Goal: Task Accomplishment & Management: Manage account settings

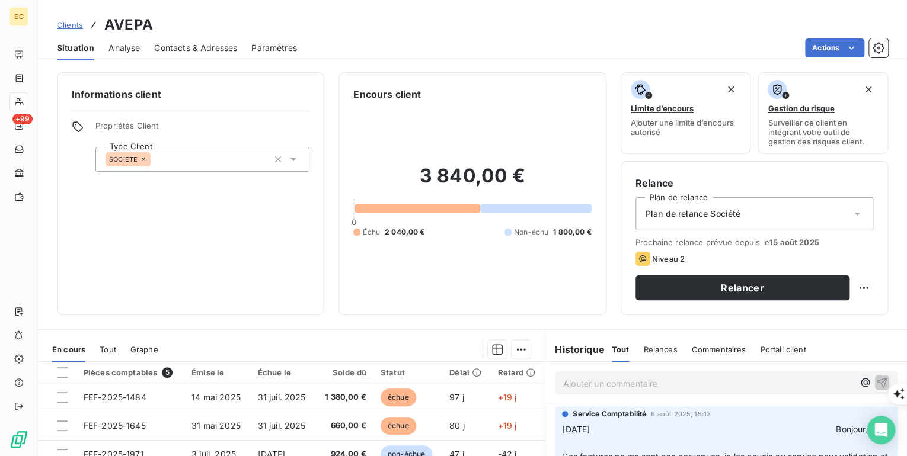
scroll to position [142, 0]
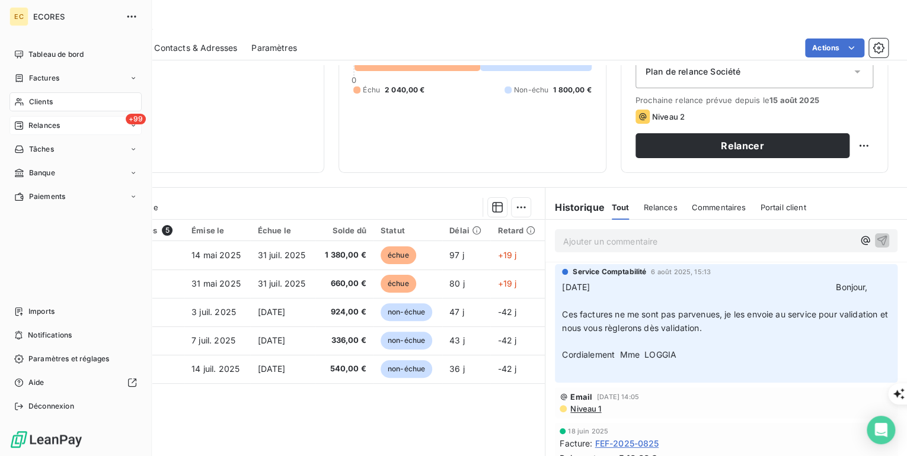
click at [27, 123] on div "Relances" at bounding box center [37, 125] width 46 height 11
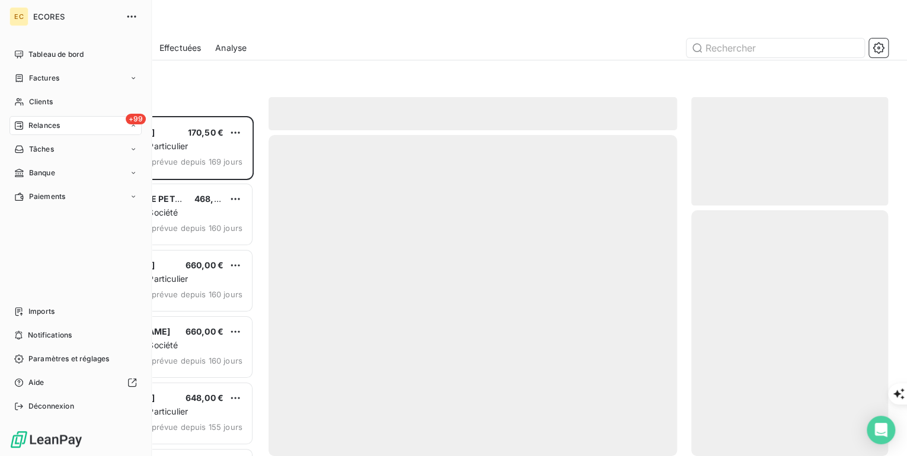
scroll to position [332, 190]
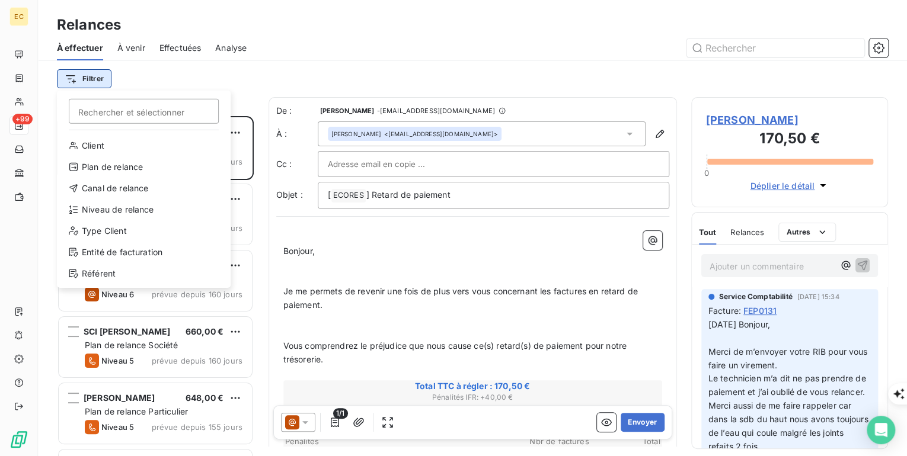
click at [101, 81] on html "EC +99 Relances À effectuer À venir Effectuées Analyse Filtrer Rechercher et sé…" at bounding box center [453, 456] width 907 height 912
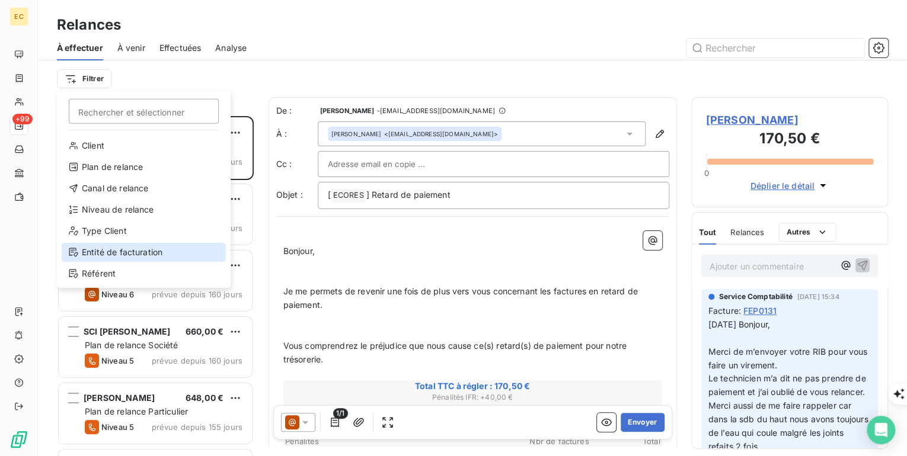
click at [121, 248] on div "Entité de facturation" at bounding box center [144, 252] width 164 height 19
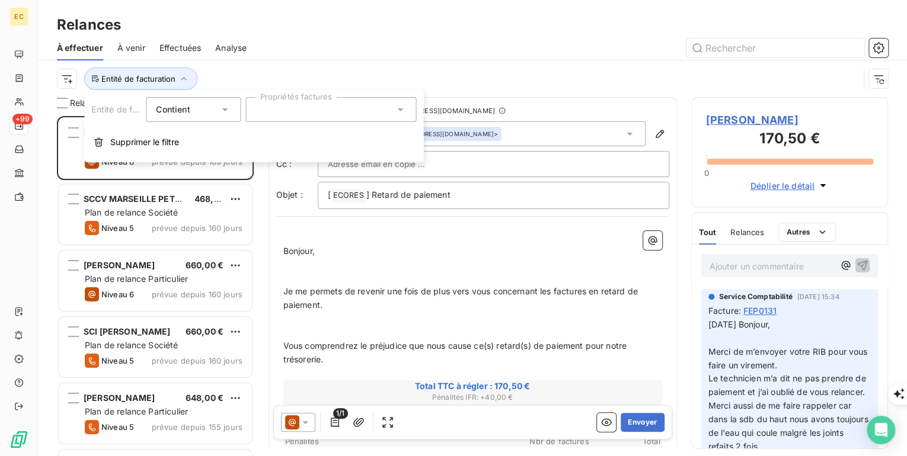
click at [280, 109] on div at bounding box center [330, 109] width 171 height 25
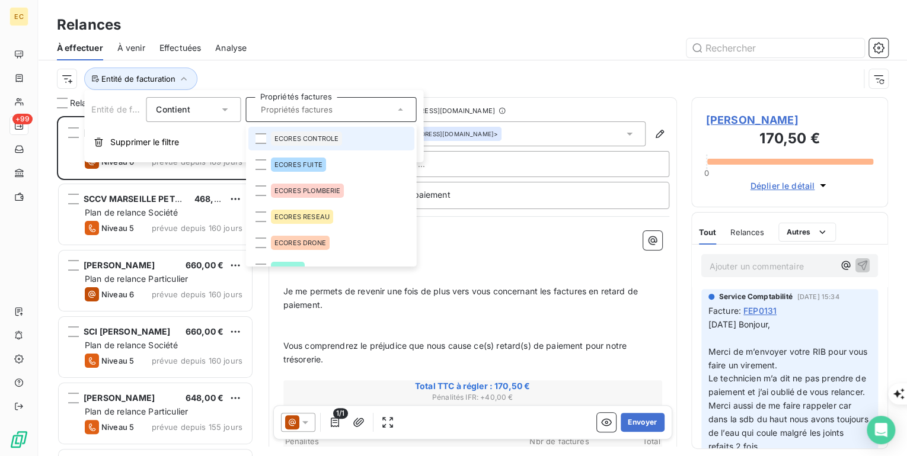
click at [287, 139] on span "ECORES CONTROLE" at bounding box center [306, 138] width 64 height 7
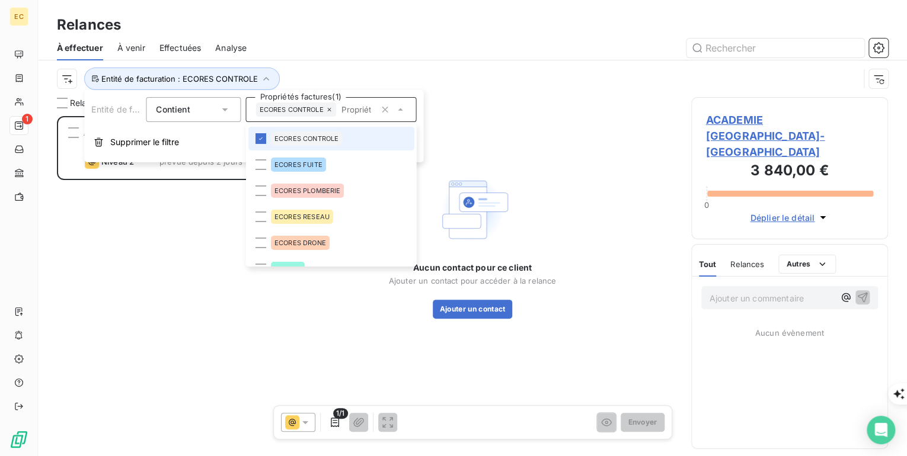
scroll to position [332, 190]
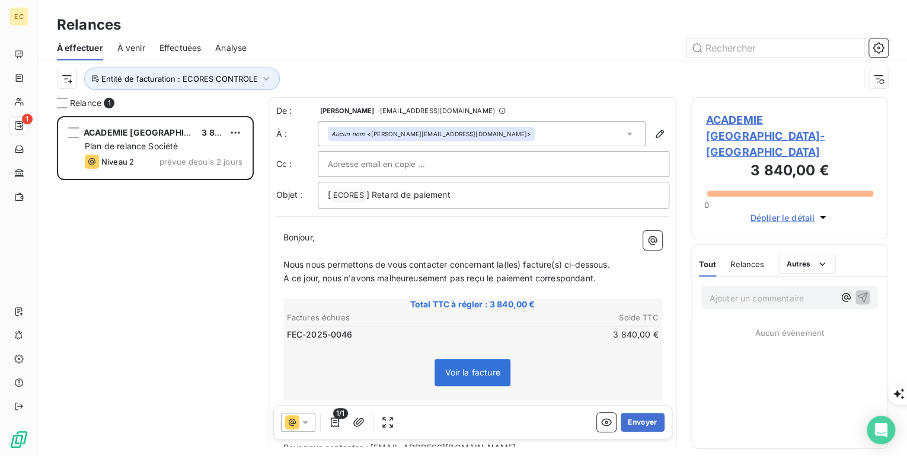
click at [171, 264] on div "ACADEMIE [GEOGRAPHIC_DATA]-[GEOGRAPHIC_DATA] 3 840,00 € Plan de relance Société…" at bounding box center [155, 286] width 197 height 340
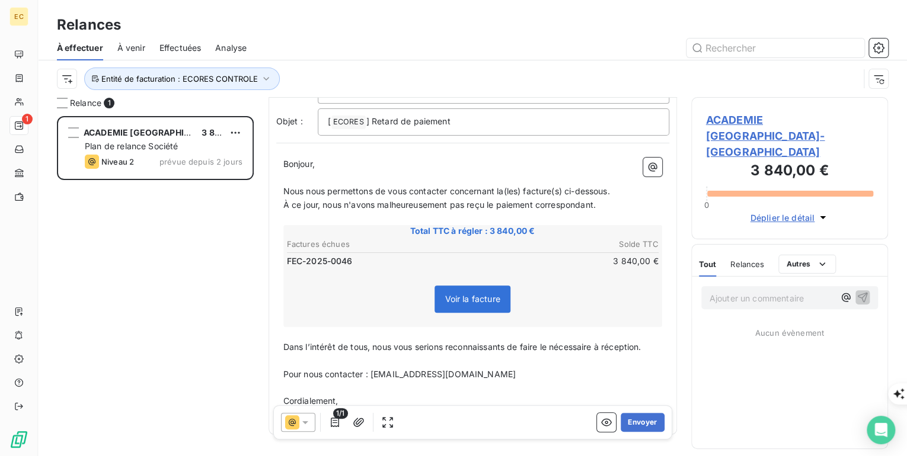
scroll to position [0, 0]
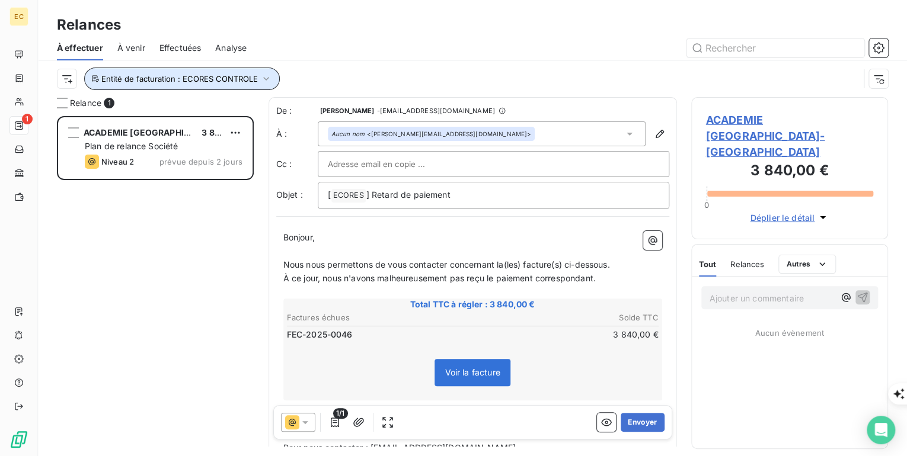
click at [229, 79] on span "Entité de facturation : ECORES CONTROLE" at bounding box center [179, 78] width 156 height 9
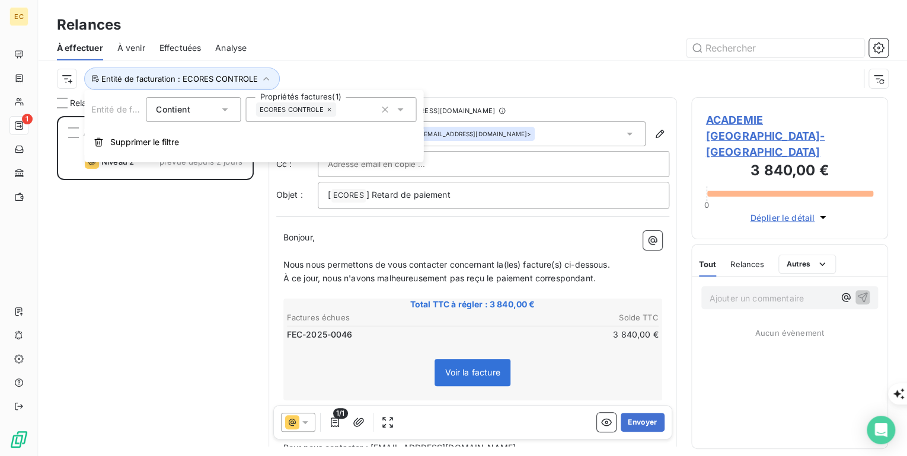
click at [296, 116] on div "ECORES CONTROLE" at bounding box center [295, 110] width 81 height 14
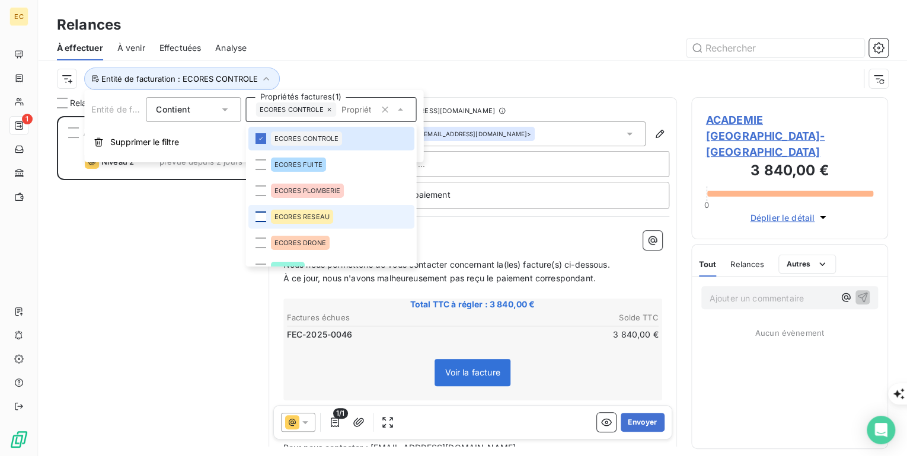
click at [262, 215] on div at bounding box center [260, 217] width 11 height 11
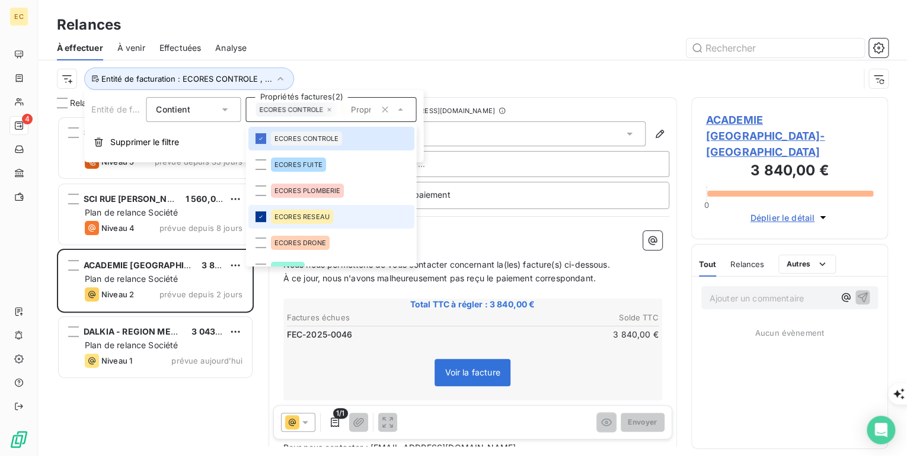
scroll to position [332, 190]
click at [184, 399] on div "SAPEC 4 188,00 € Plan de relance Société Niveau 5 prévue depuis 35 jours SCI RU…" at bounding box center [155, 286] width 197 height 340
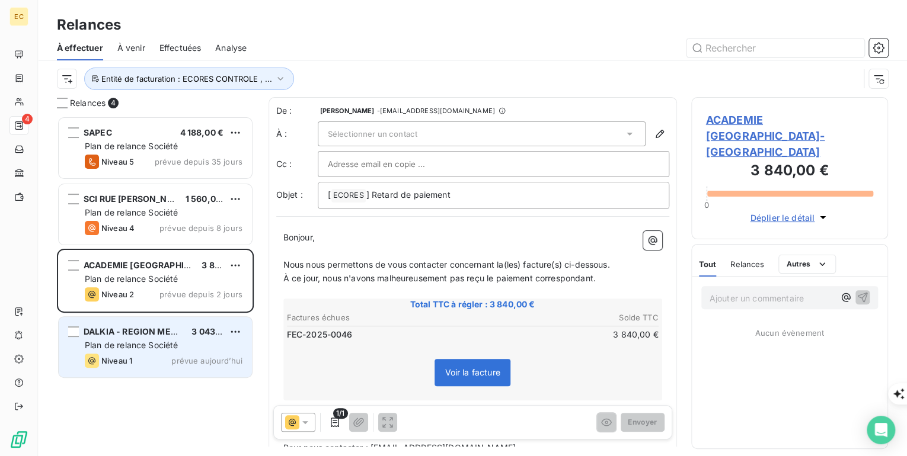
click at [118, 342] on span "Plan de relance Société" at bounding box center [131, 345] width 93 height 10
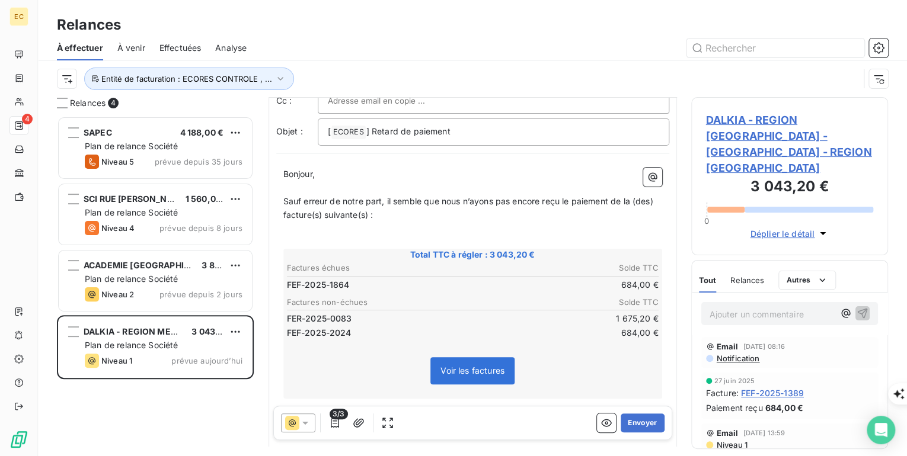
scroll to position [95, 0]
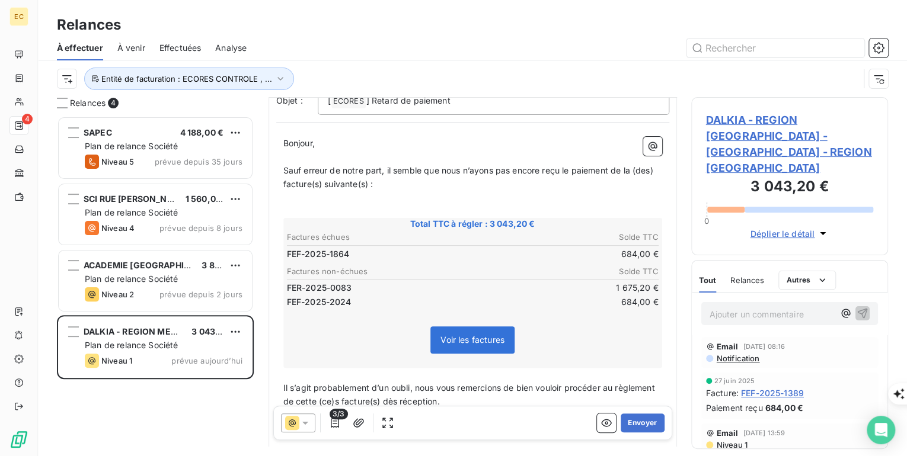
click at [128, 52] on span "À venir" at bounding box center [131, 48] width 28 height 12
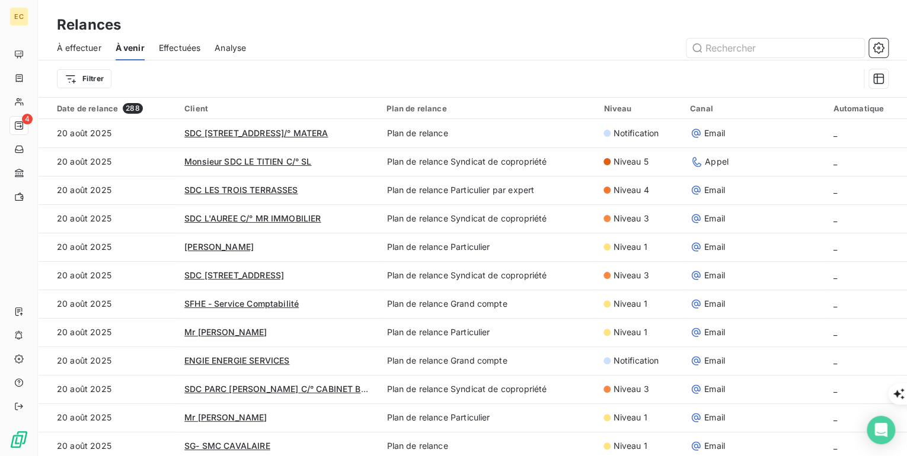
click at [87, 50] on span "À effectuer" at bounding box center [79, 48] width 44 height 12
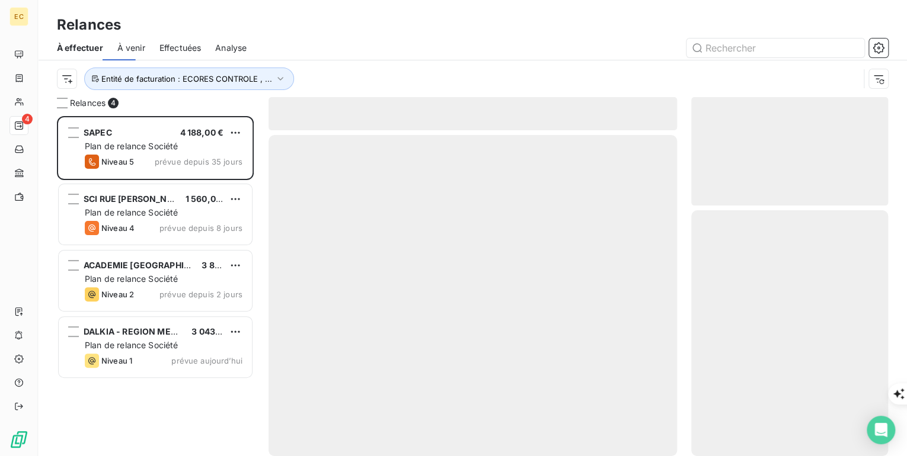
scroll to position [332, 190]
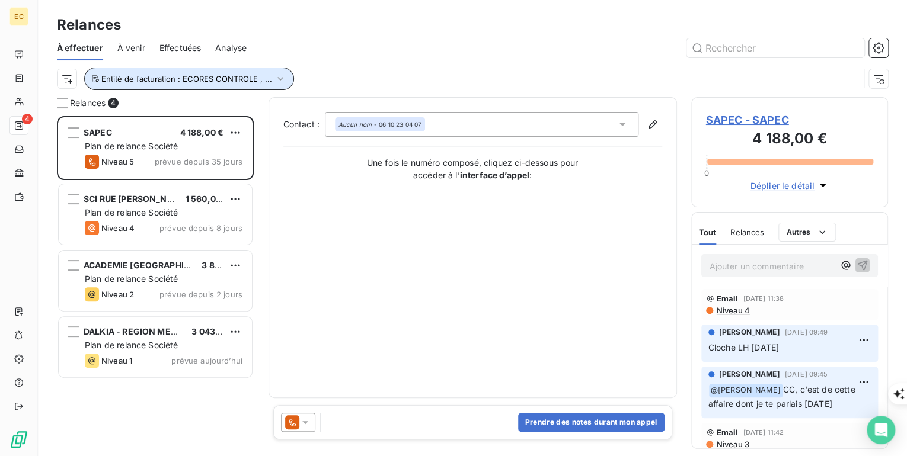
click at [283, 77] on icon "button" at bounding box center [280, 79] width 12 height 12
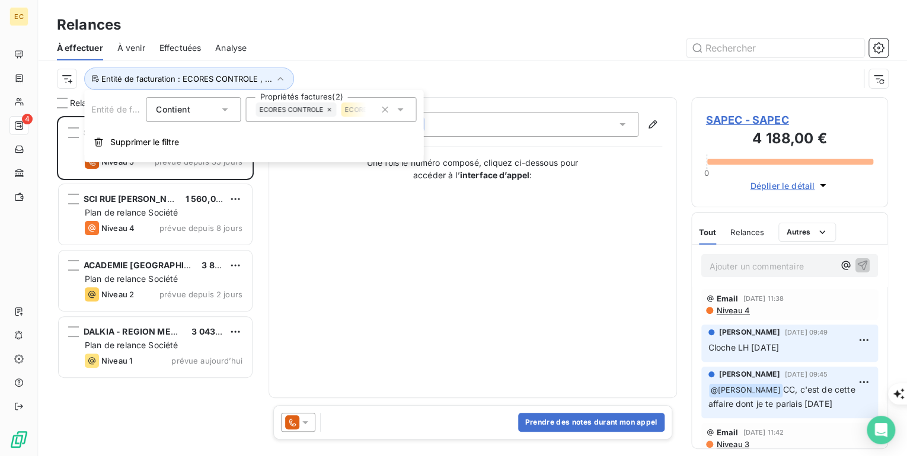
click at [330, 110] on icon at bounding box center [330, 110] width 4 height 4
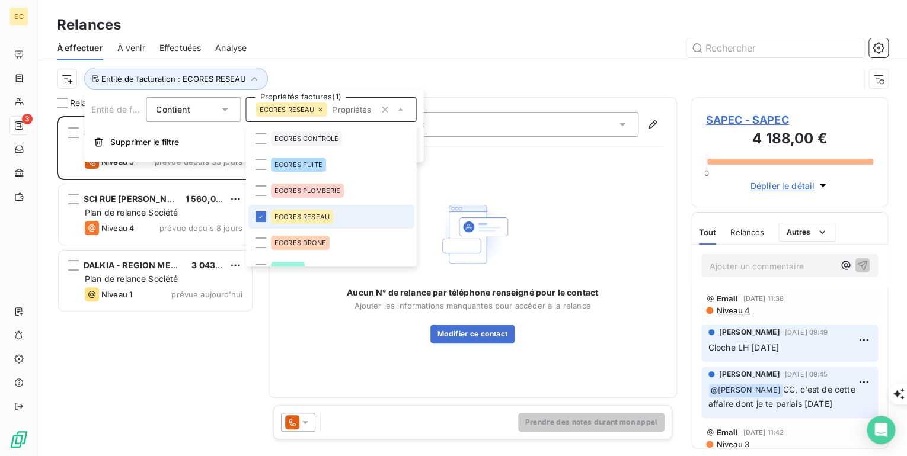
click at [317, 109] on icon at bounding box center [319, 109] width 7 height 7
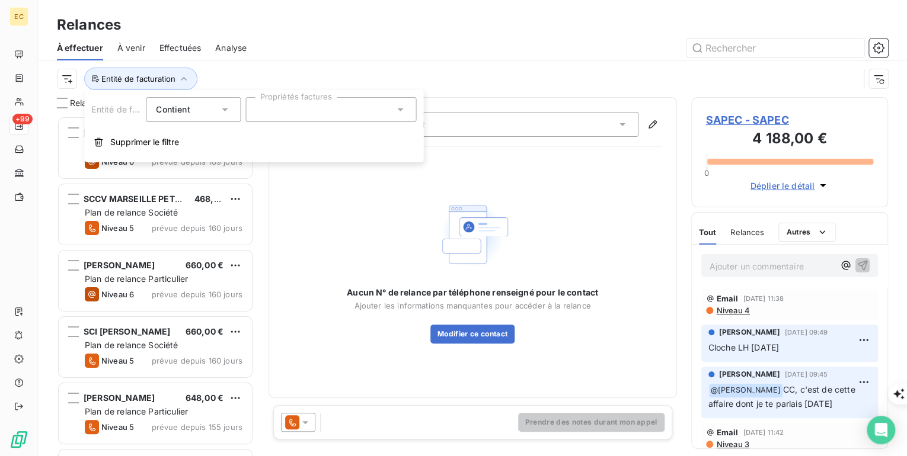
click at [401, 110] on icon at bounding box center [400, 109] width 6 height 3
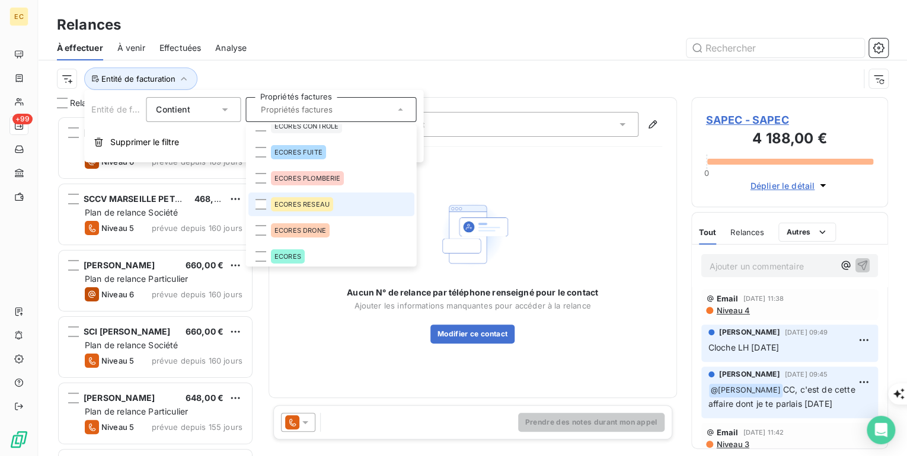
scroll to position [17, 0]
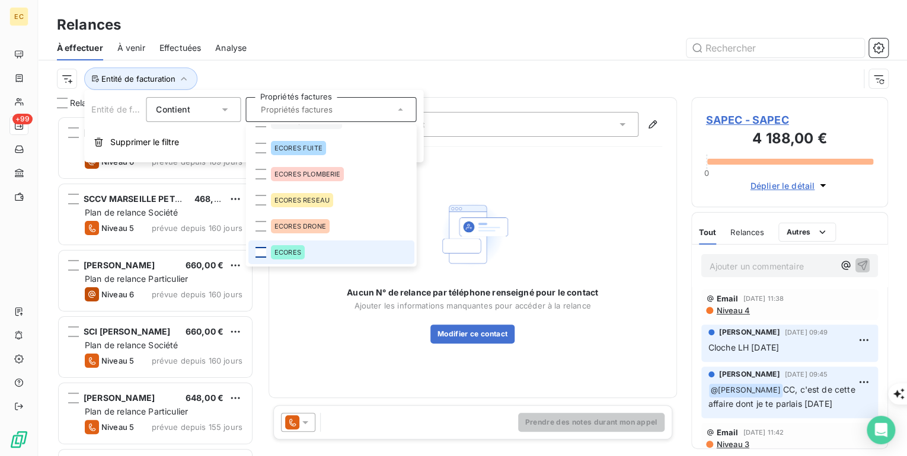
click at [261, 254] on div at bounding box center [260, 252] width 11 height 11
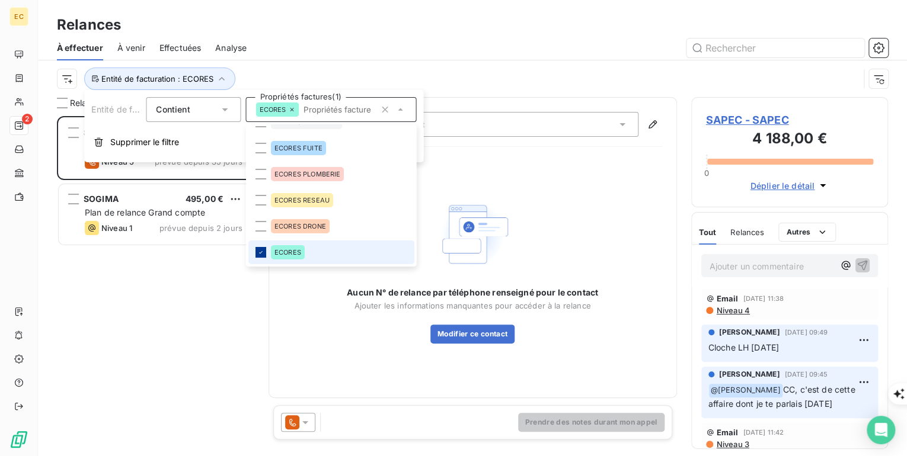
scroll to position [332, 190]
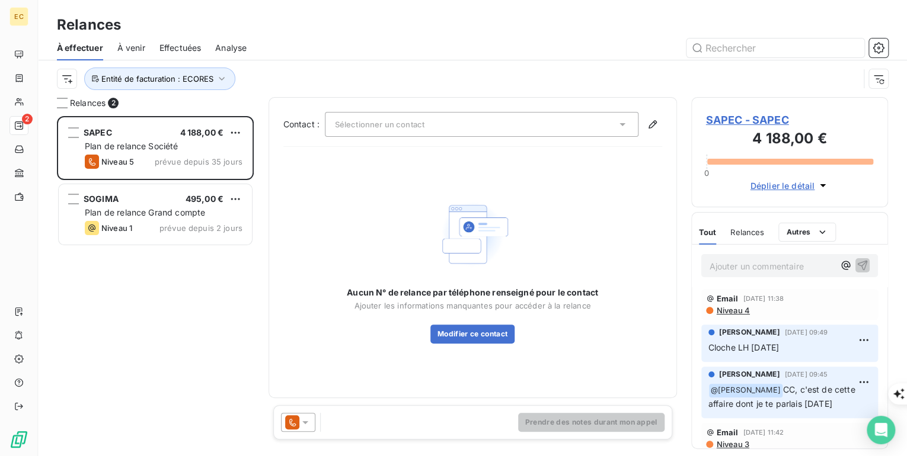
click at [167, 311] on div "SAPEC 4 188,00 € Plan de relance Société Niveau 5 prévue depuis 35 jours SOGIMA…" at bounding box center [155, 286] width 197 height 340
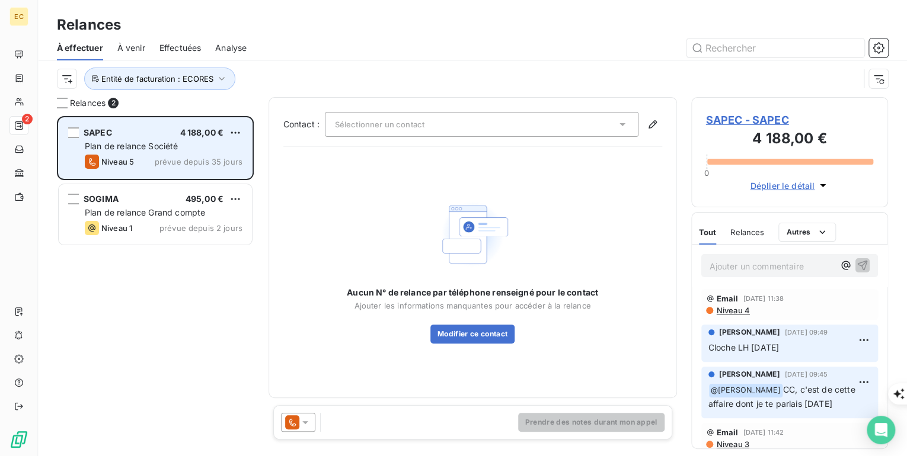
click at [169, 160] on span "prévue depuis 35 jours" at bounding box center [199, 161] width 88 height 9
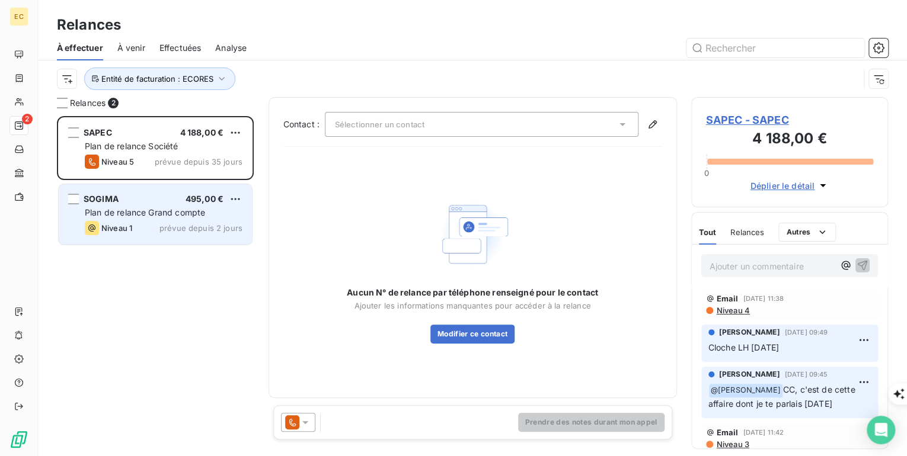
click at [166, 216] on span "Plan de relance Grand compte" at bounding box center [145, 212] width 120 height 10
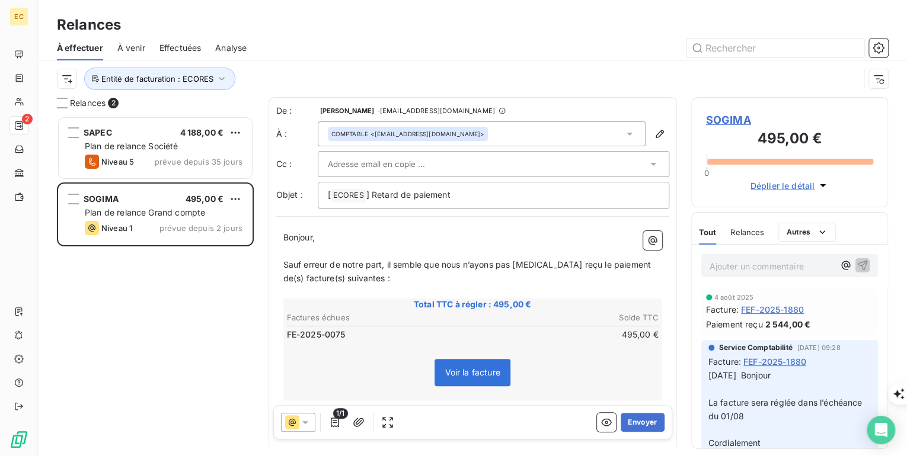
click at [474, 372] on span "Voir la facture" at bounding box center [471, 372] width 55 height 10
click at [467, 377] on span "Voir la facture" at bounding box center [471, 372] width 75 height 27
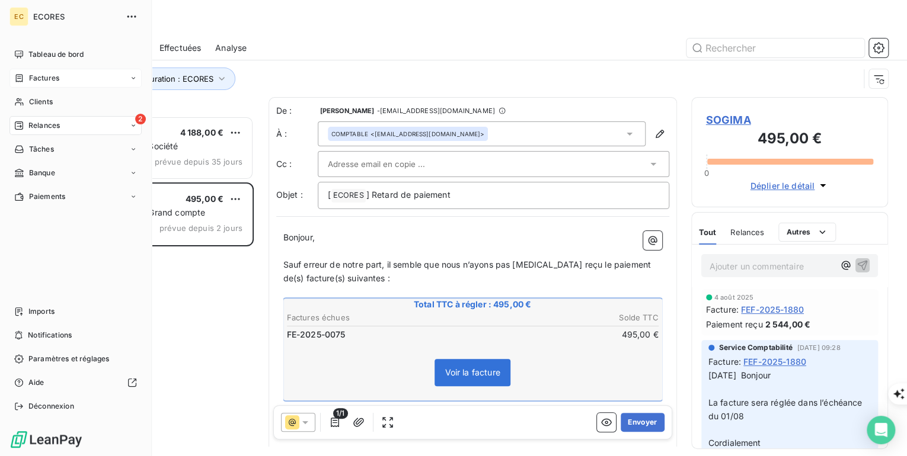
drag, startPoint x: 50, startPoint y: 82, endPoint x: 106, endPoint y: 81, distance: 56.3
click at [50, 82] on span "Factures" at bounding box center [44, 78] width 30 height 11
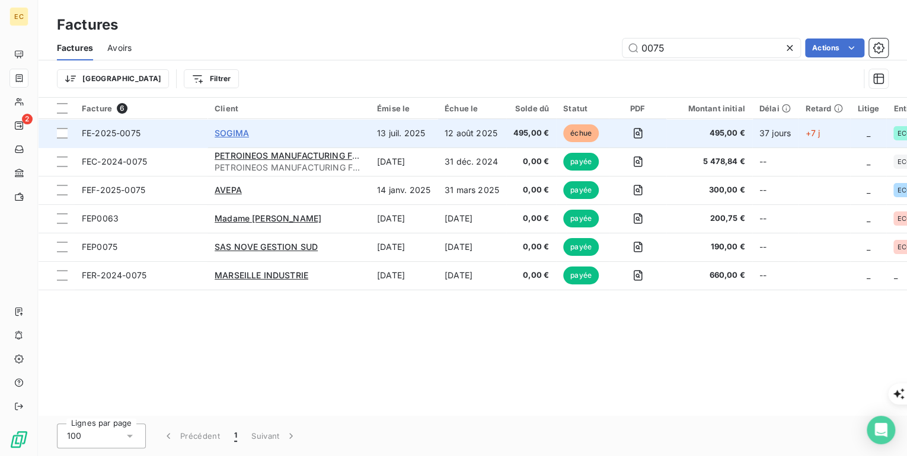
type input "0075"
click at [232, 135] on span "SOGIMA" at bounding box center [231, 133] width 34 height 10
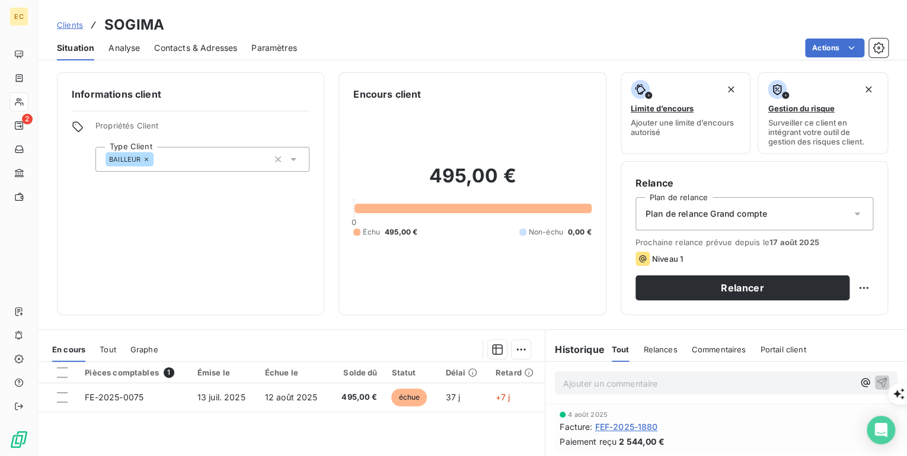
drag, startPoint x: 725, startPoint y: 290, endPoint x: 103, endPoint y: 236, distance: 623.9
click at [164, 245] on div "Informations client Propriétés Client Type Client BAILLEUR Encours client 495,0…" at bounding box center [472, 193] width 869 height 243
click at [160, 44] on span "Contacts & Adresses" at bounding box center [195, 48] width 83 height 12
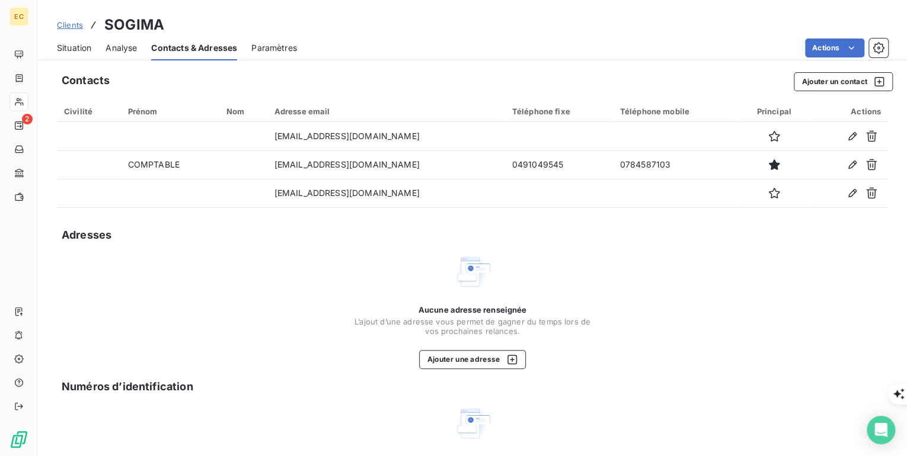
click at [75, 49] on span "Situation" at bounding box center [74, 48] width 34 height 12
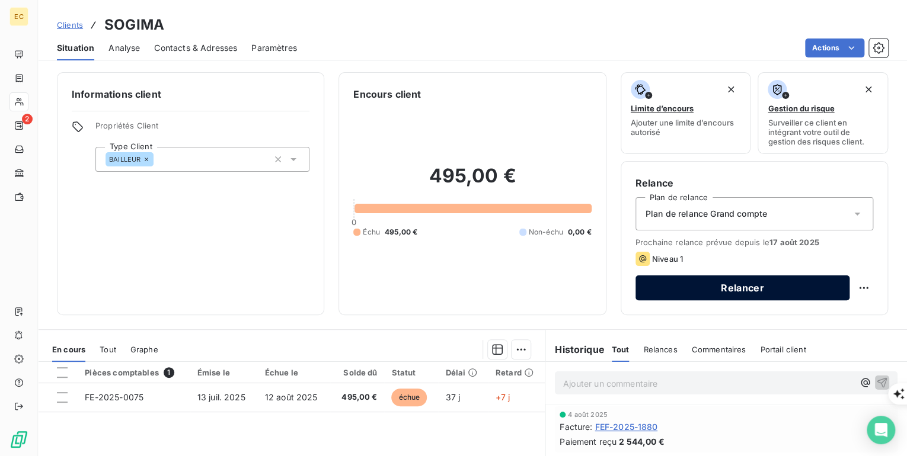
click at [735, 292] on button "Relancer" at bounding box center [742, 288] width 214 height 25
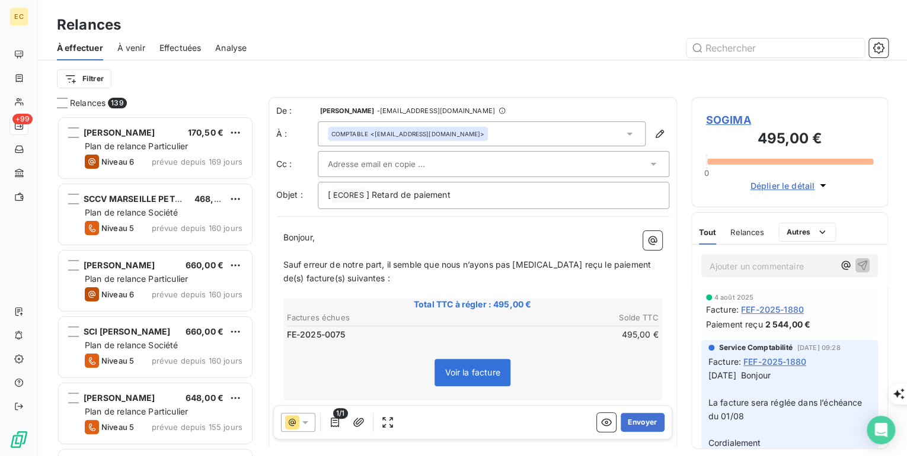
scroll to position [332, 190]
click at [647, 422] on button "Envoyer" at bounding box center [641, 422] width 43 height 19
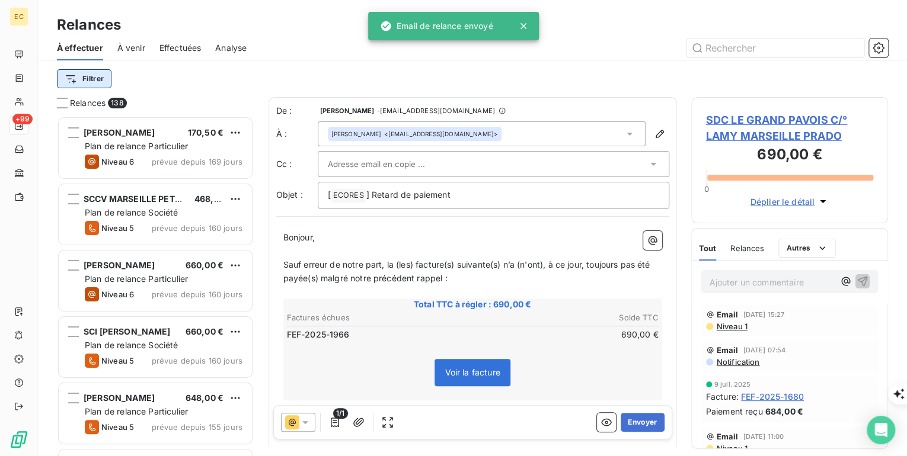
click at [99, 73] on html "EC +99 Relances À effectuer À venir Effectuées Analyse Filtrer Relances 138 Mad…" at bounding box center [453, 456] width 907 height 912
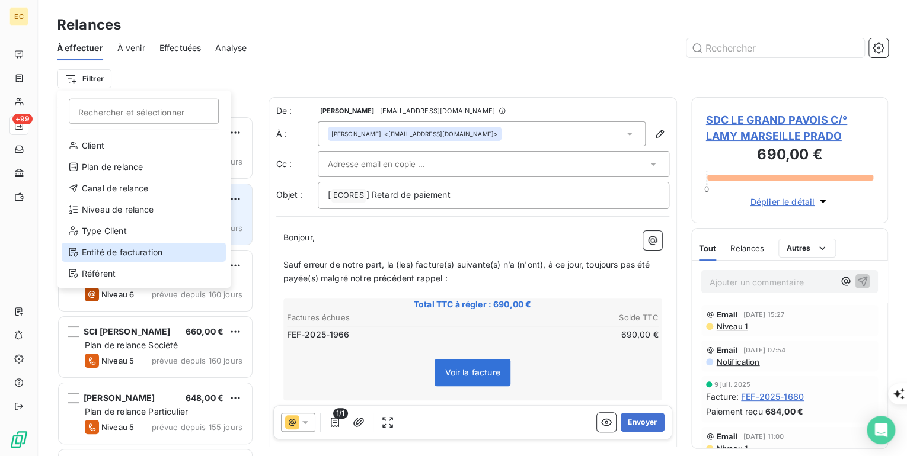
drag, startPoint x: 128, startPoint y: 251, endPoint x: 226, endPoint y: 185, distance: 117.8
click at [128, 251] on div "Entité de facturation" at bounding box center [144, 252] width 164 height 19
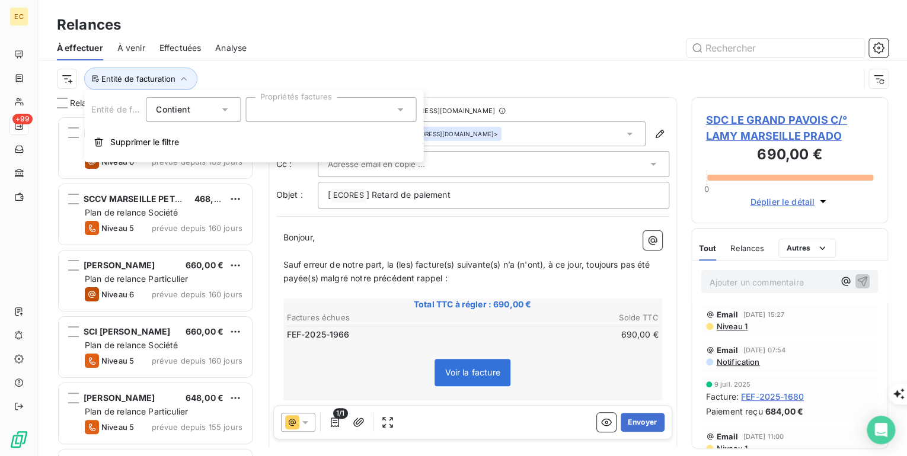
click at [401, 110] on icon at bounding box center [400, 109] width 6 height 3
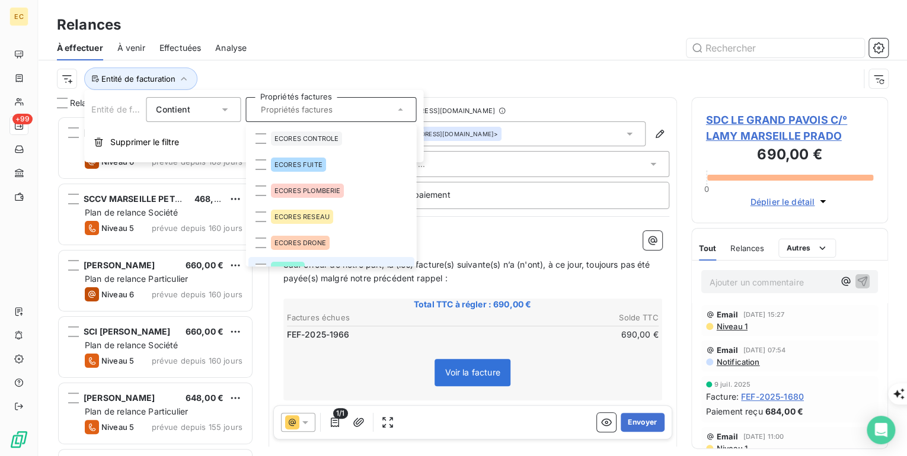
scroll to position [14, 0]
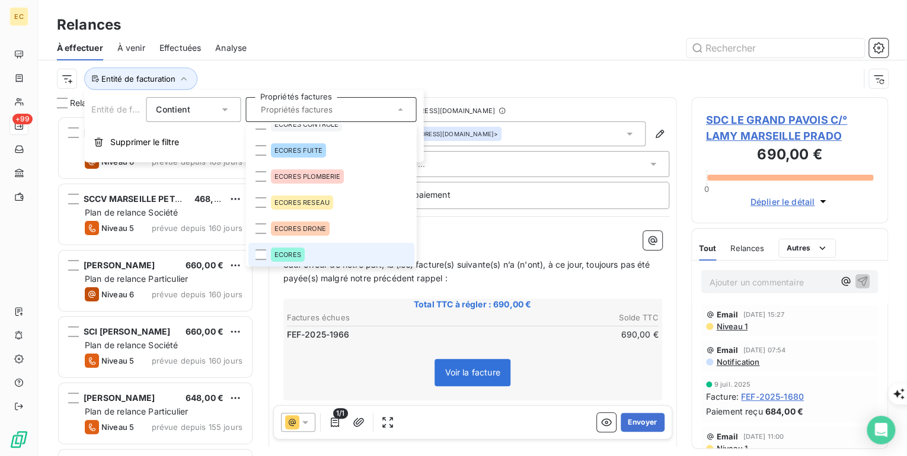
click at [322, 261] on li "ECORES" at bounding box center [331, 255] width 166 height 24
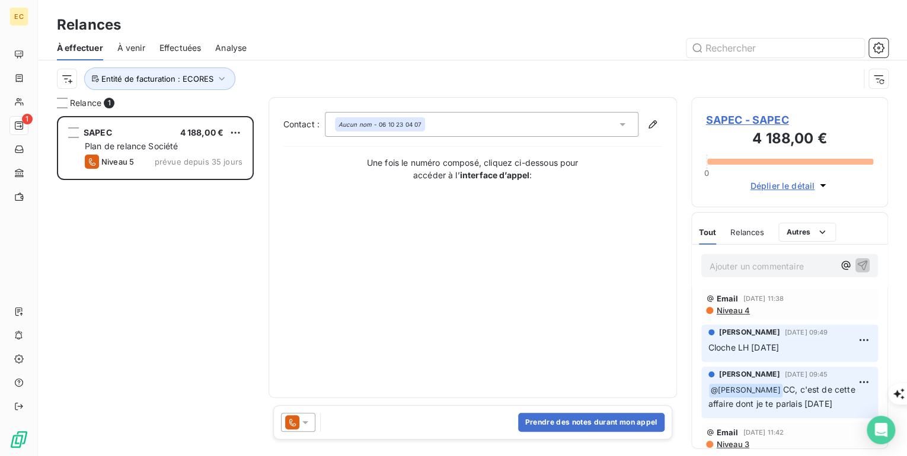
click at [134, 254] on div "SAPEC 4 188,00 € Plan de relance Société Niveau 5 prévue depuis 35 jours" at bounding box center [155, 286] width 197 height 340
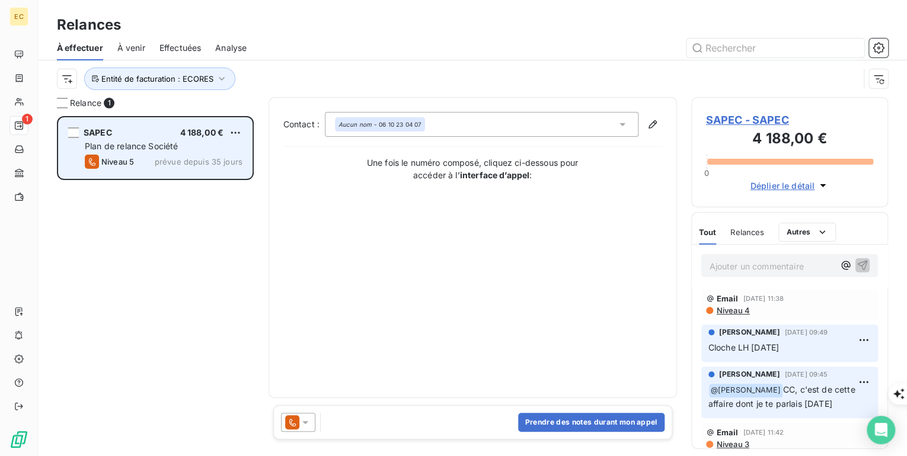
click at [116, 142] on span "Plan de relance Société" at bounding box center [131, 146] width 93 height 10
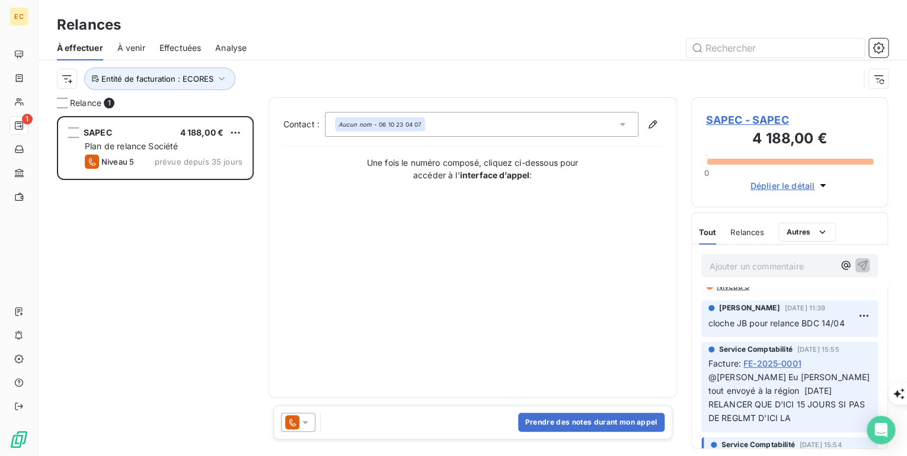
scroll to position [190, 0]
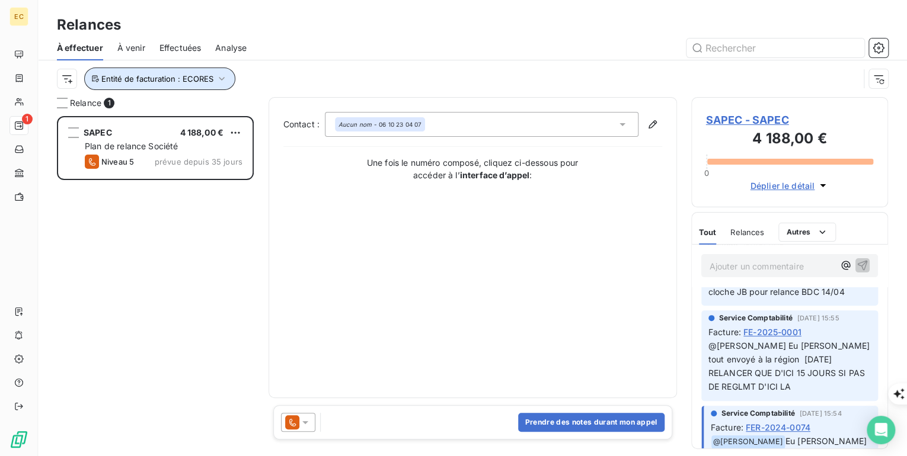
click at [134, 81] on span "Entité de facturation : ECORES" at bounding box center [157, 78] width 112 height 9
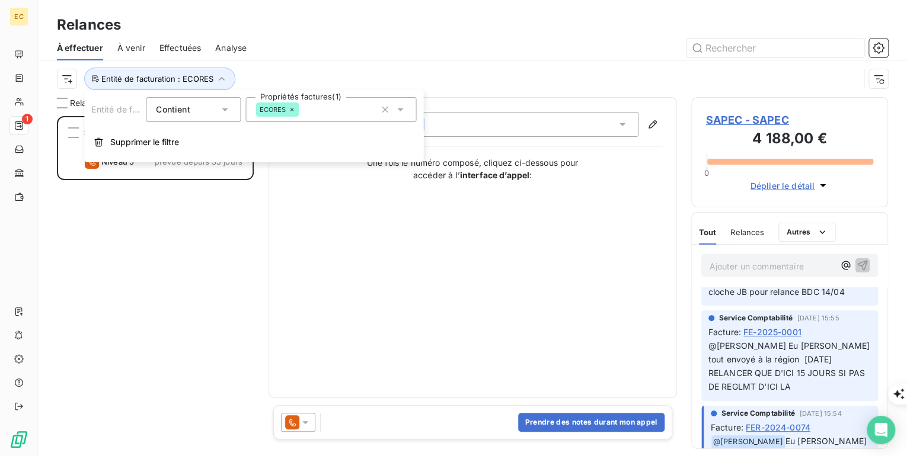
click at [400, 111] on icon at bounding box center [400, 110] width 12 height 12
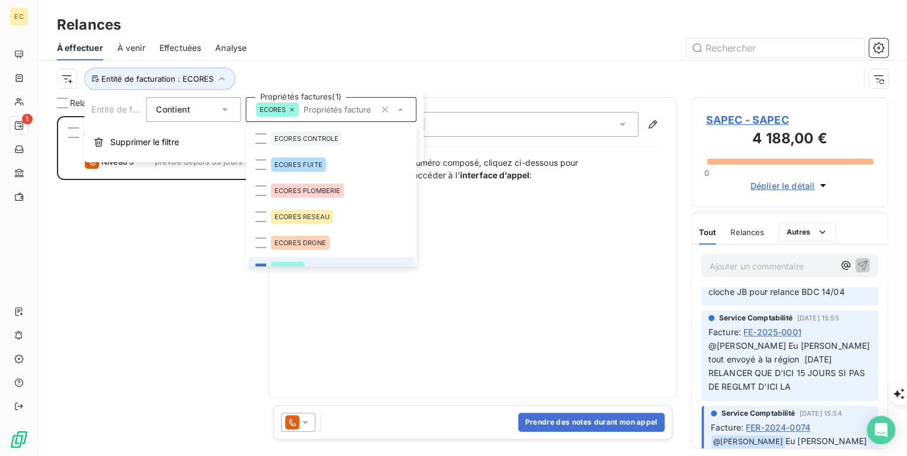
scroll to position [14, 0]
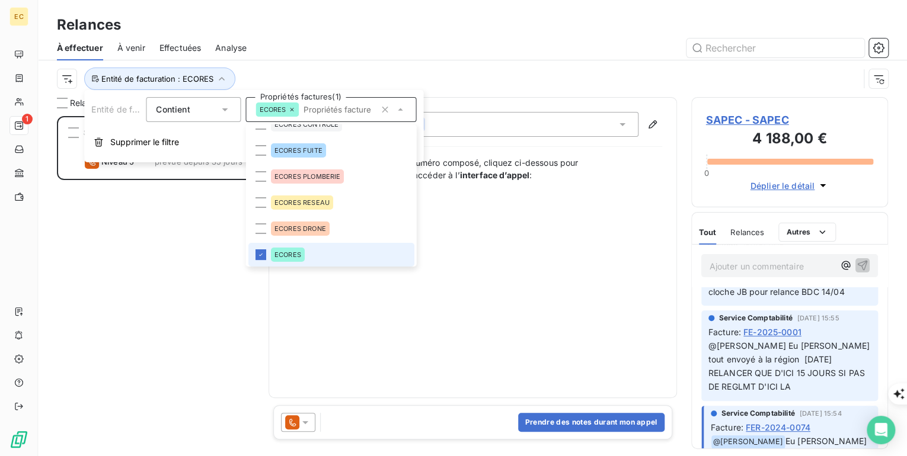
click at [289, 107] on icon at bounding box center [291, 109] width 7 height 7
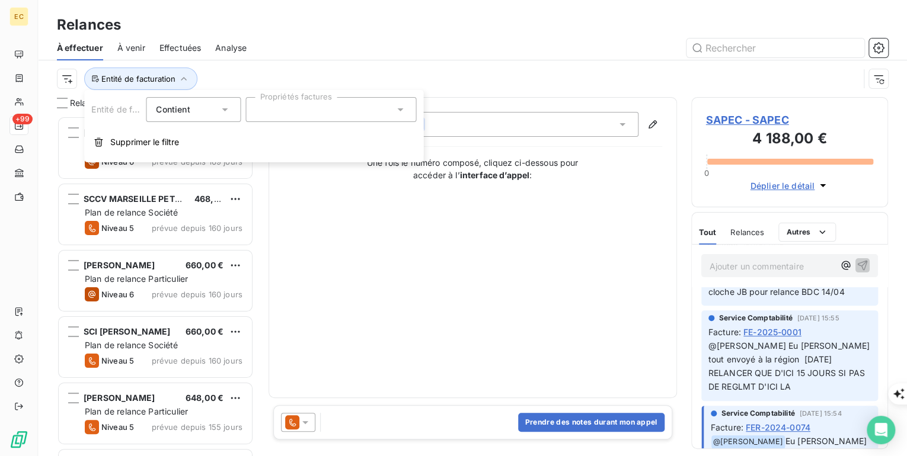
click at [303, 111] on div at bounding box center [330, 109] width 171 height 25
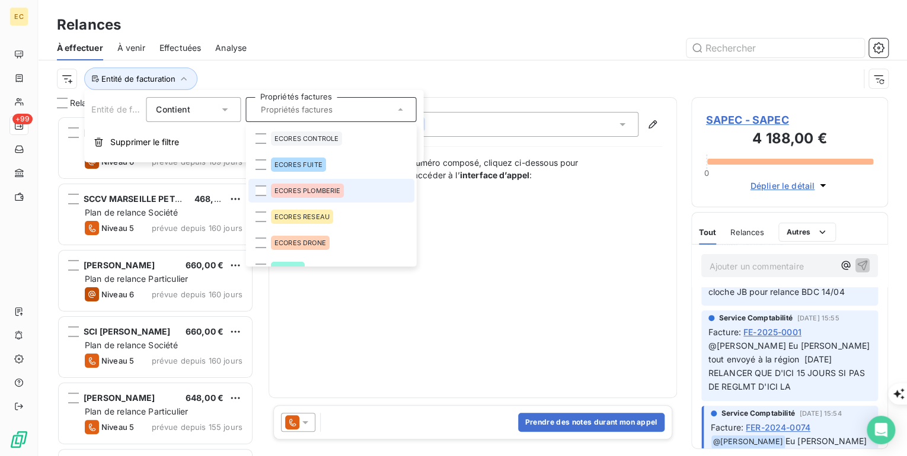
click at [294, 189] on span "ECORES PLOMBERIE" at bounding box center [307, 190] width 66 height 7
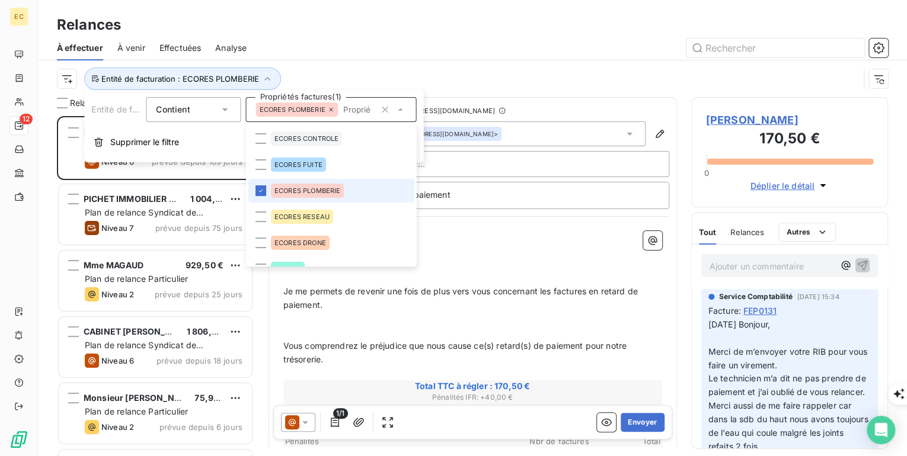
scroll to position [332, 190]
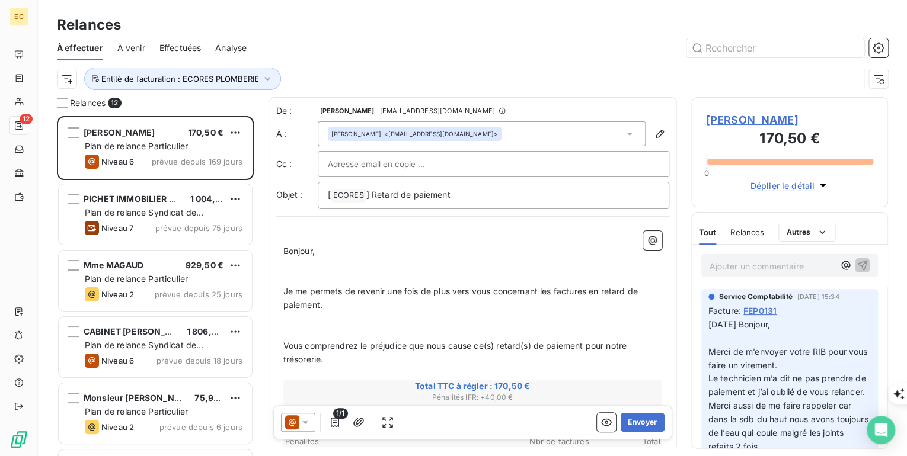
click at [504, 76] on div "Entité de facturation : ECORES PLOMBERIE" at bounding box center [458, 79] width 802 height 23
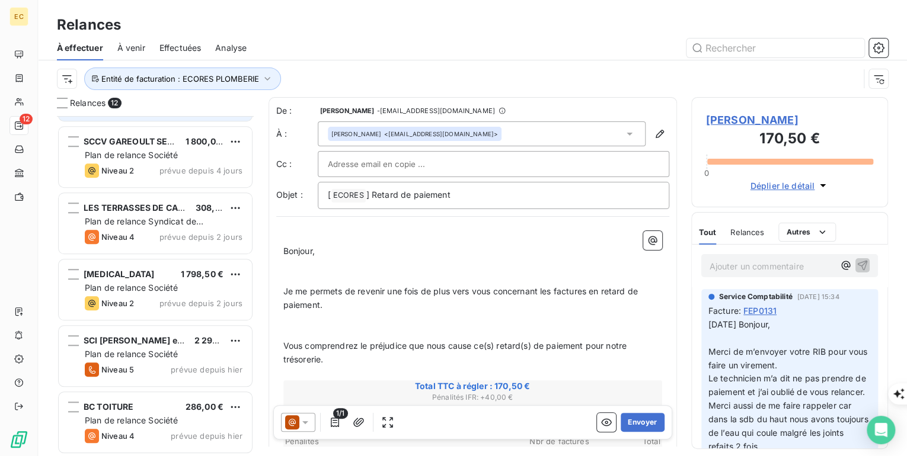
scroll to position [0, 0]
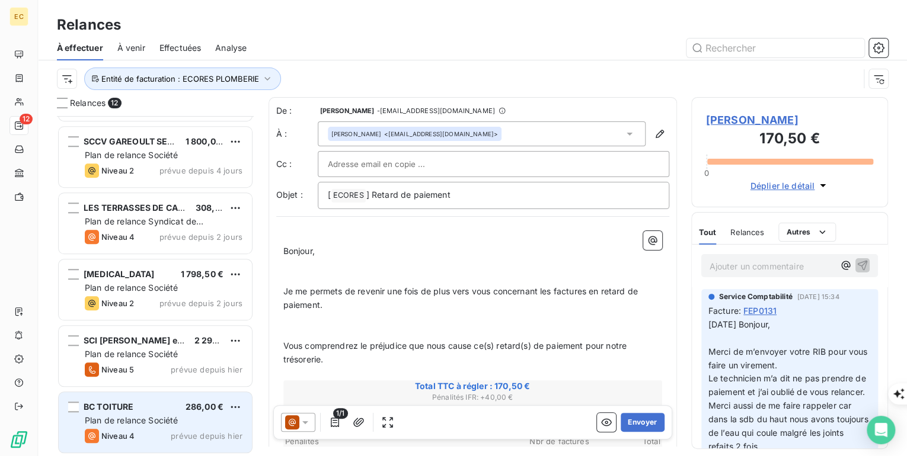
click at [147, 411] on div "BC TOITURE 286,00 € Plan de relance Société Niveau 4 prévue depuis [DATE]" at bounding box center [155, 422] width 193 height 60
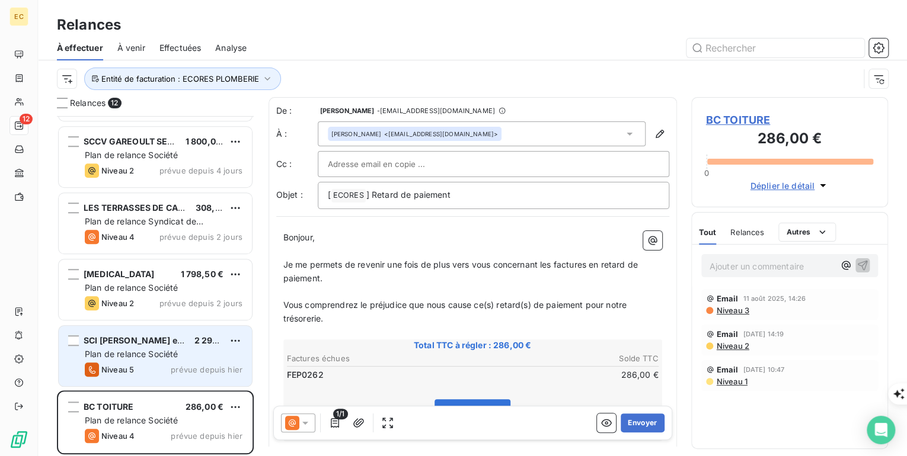
click at [141, 364] on div "Niveau 5 prévue depuis [DATE]" at bounding box center [164, 370] width 158 height 14
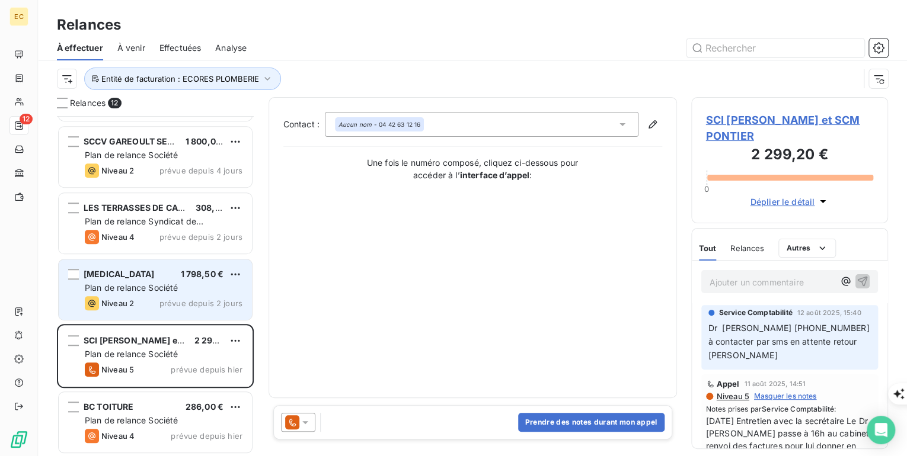
click at [131, 305] on span "Niveau 2" at bounding box center [117, 303] width 33 height 9
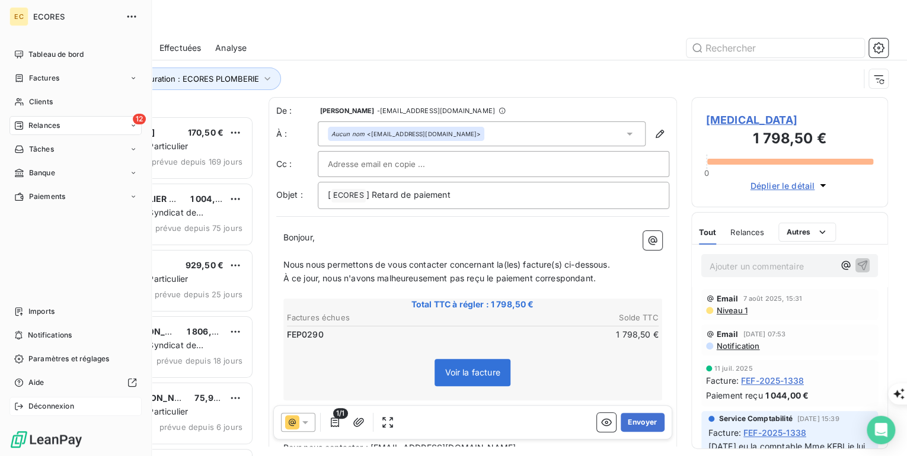
click at [24, 405] on div "Déconnexion" at bounding box center [75, 406] width 132 height 19
